Goal: Task Accomplishment & Management: Manage account settings

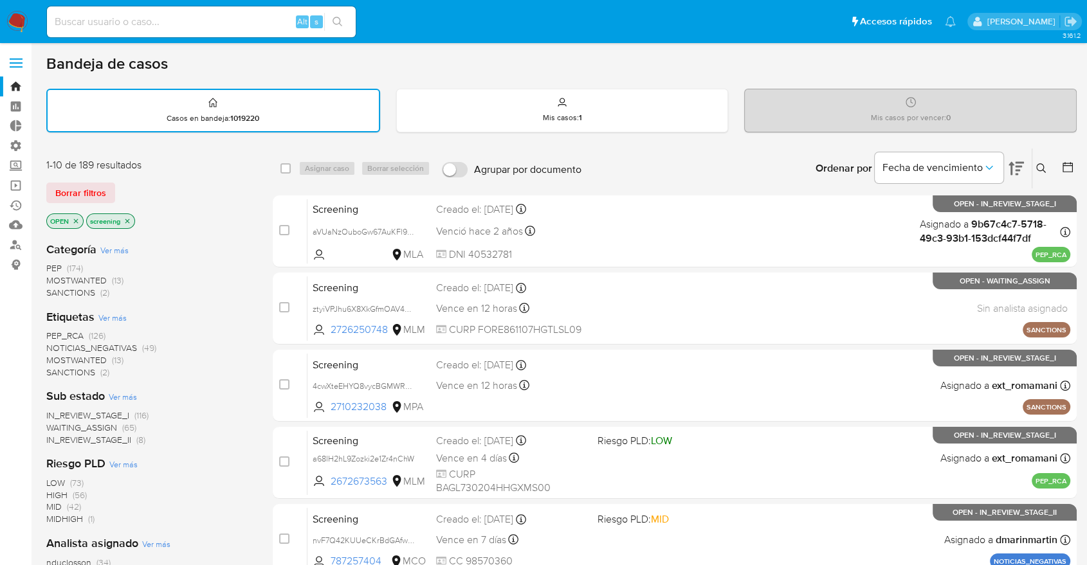
click at [120, 186] on div "Borrar filtros" at bounding box center [149, 193] width 206 height 21
click at [138, 174] on div "1-10 de 189 resultados Borrar filtros OPEN screening" at bounding box center [149, 194] width 206 height 73
click at [124, 187] on div "Borrar filtros" at bounding box center [149, 193] width 206 height 21
click at [756, 50] on main "3.161.2" at bounding box center [543, 531] width 1087 height 1063
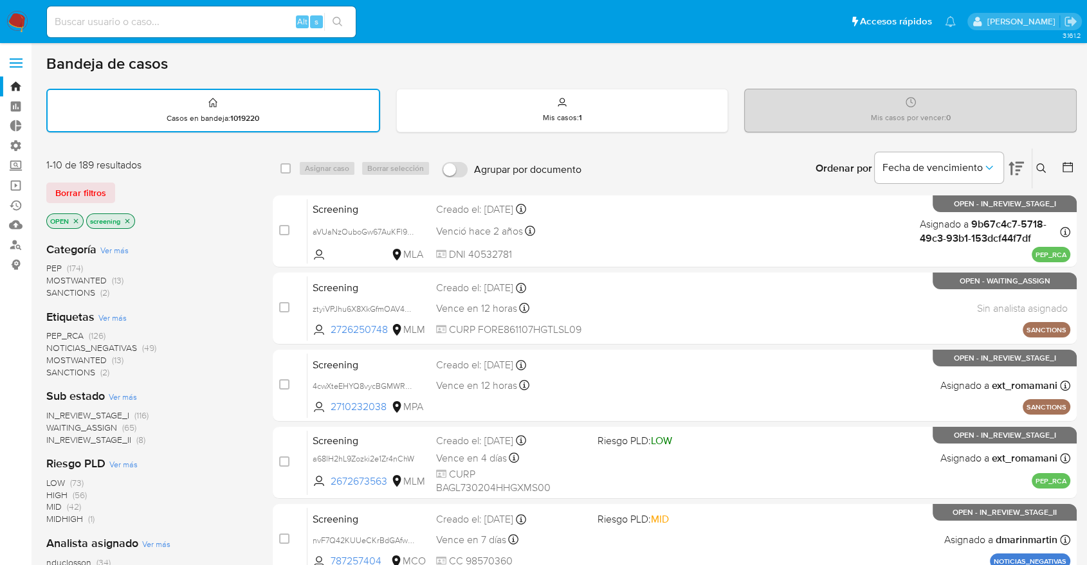
click at [117, 185] on div "Borrar filtros" at bounding box center [149, 193] width 206 height 21
click at [759, 65] on div "Bandeja de casos" at bounding box center [561, 63] width 1030 height 19
click at [755, 68] on div "Bandeja de casos" at bounding box center [561, 63] width 1030 height 19
click at [759, 68] on div "Bandeja de casos" at bounding box center [561, 63] width 1030 height 19
click at [122, 188] on div "Borrar filtros" at bounding box center [149, 193] width 206 height 21
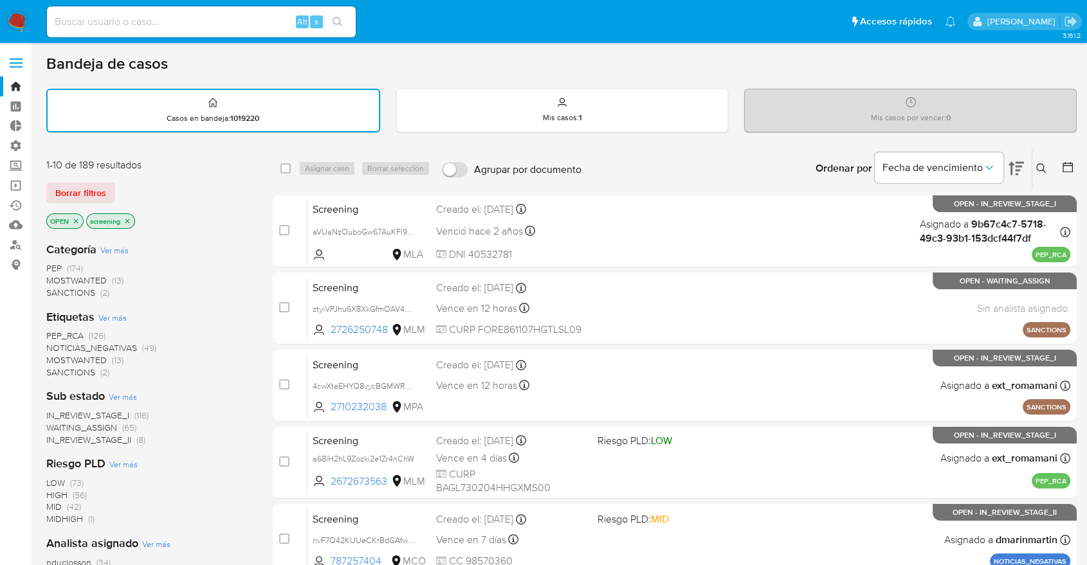
click at [0, 413] on aside "Bandeja Tablero Tablero Externo Administración Reglas Roles Usuarios Equipos Co…" at bounding box center [16, 531] width 32 height 1063
click at [751, 64] on div "Bandeja de casos" at bounding box center [561, 63] width 1030 height 19
click at [129, 184] on div "Borrar filtros" at bounding box center [149, 193] width 206 height 21
click at [125, 185] on div "Borrar filtros" at bounding box center [149, 193] width 206 height 21
click at [160, 160] on div "1-10 de 189 resultados" at bounding box center [149, 165] width 206 height 14
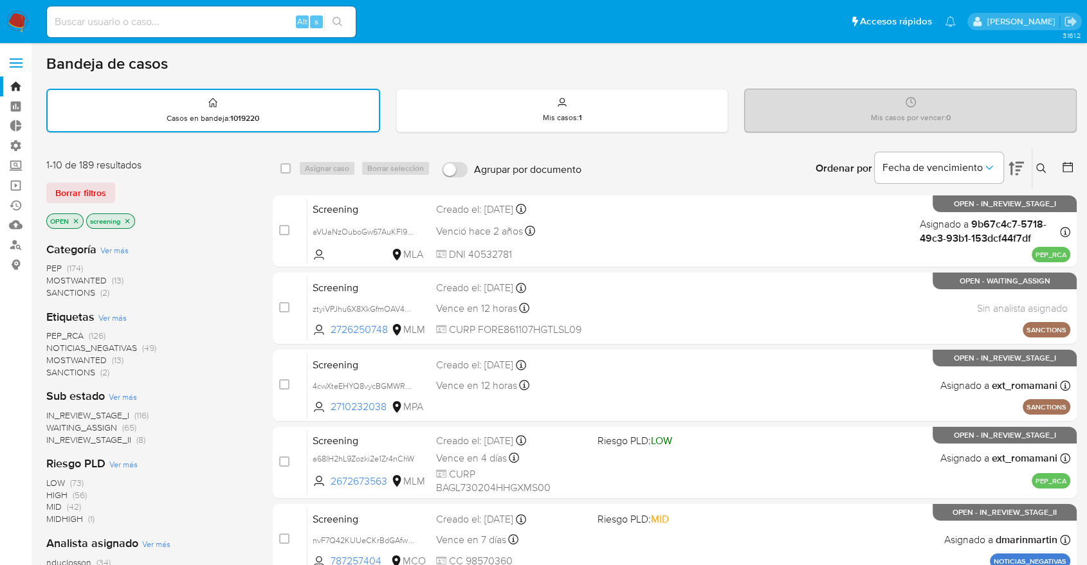
click at [122, 184] on div "Borrar filtros" at bounding box center [149, 193] width 206 height 21
click at [121, 184] on div "Borrar filtros" at bounding box center [149, 193] width 206 height 21
